Goal: Task Accomplishment & Management: Use online tool/utility

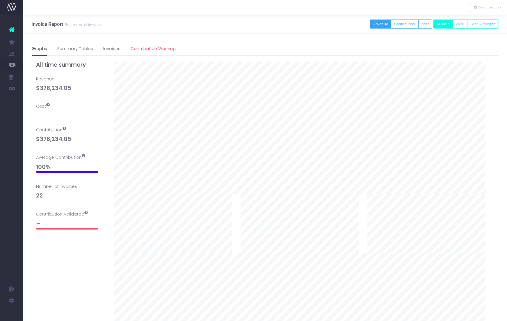
scroll to position [0, 0]
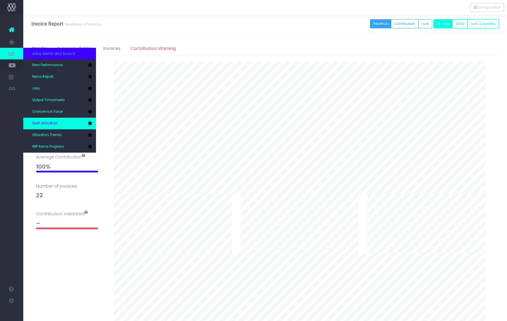
click at [61, 125] on link "Staff Utilisation" at bounding box center [59, 124] width 73 height 12
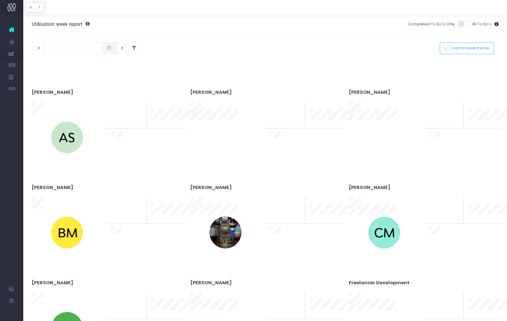
type input "10-09-2025"
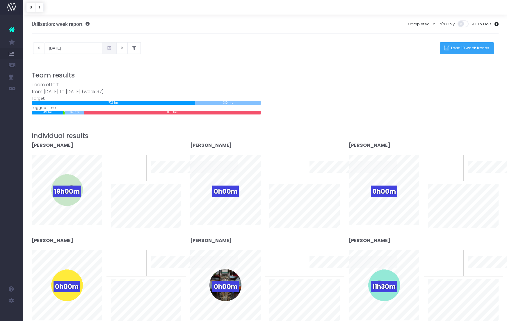
click at [462, 50] on span "Load 10 week trends" at bounding box center [469, 48] width 40 height 5
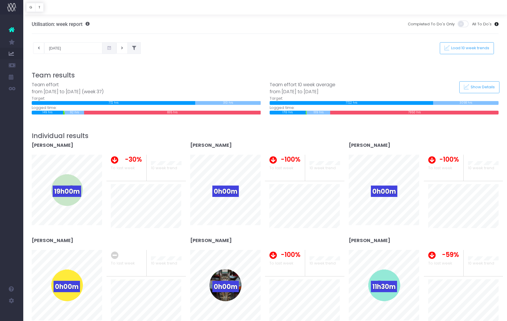
click at [132, 48] on icon at bounding box center [134, 48] width 4 height 0
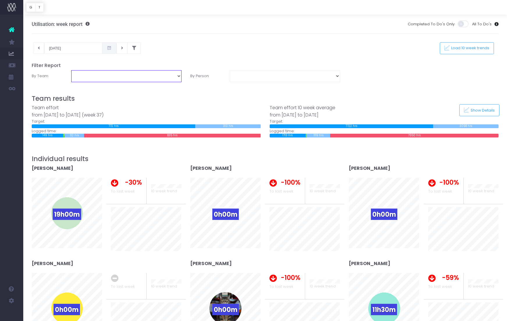
click at [179, 77] on select "DNA Design TEAM: Design TEAM: Development TEAM: Dubai TEAM: Services Team" at bounding box center [126, 76] width 110 height 12
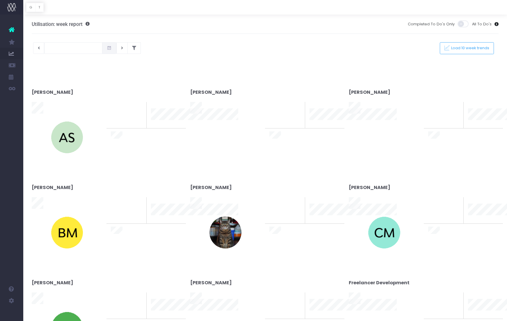
type input "10-09-2025"
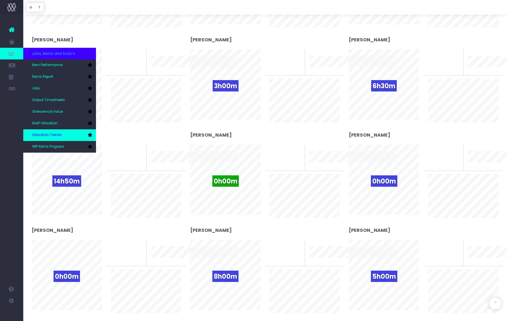
click at [38, 134] on span "Utilisation Trends" at bounding box center [47, 134] width 30 height 5
